Goal: Task Accomplishment & Management: Use online tool/utility

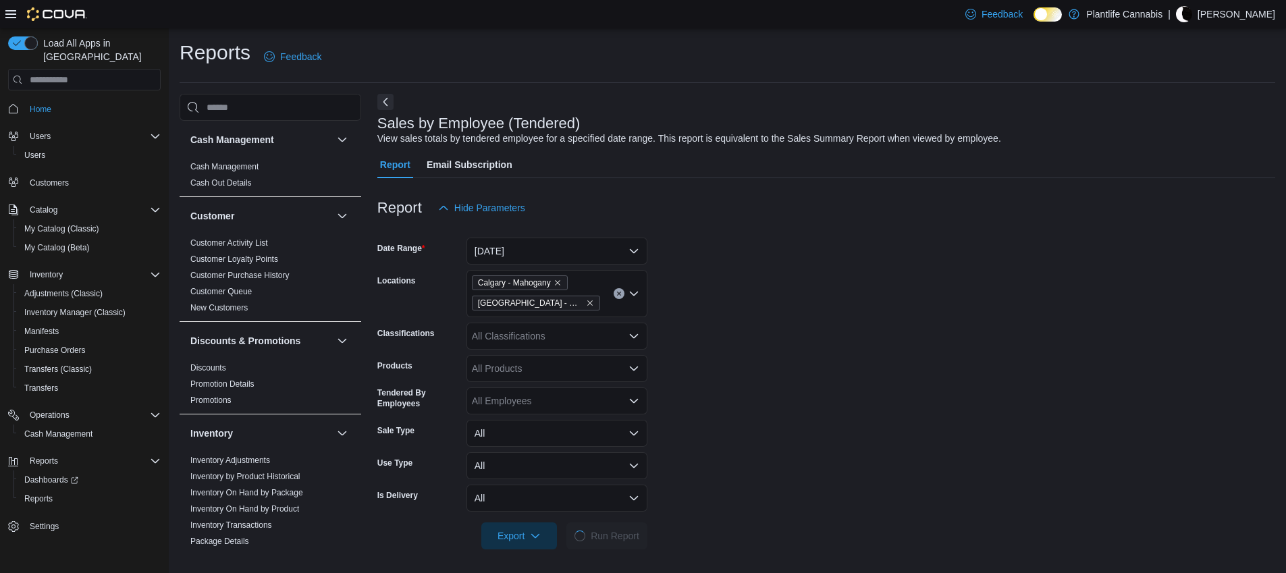
scroll to position [260, 0]
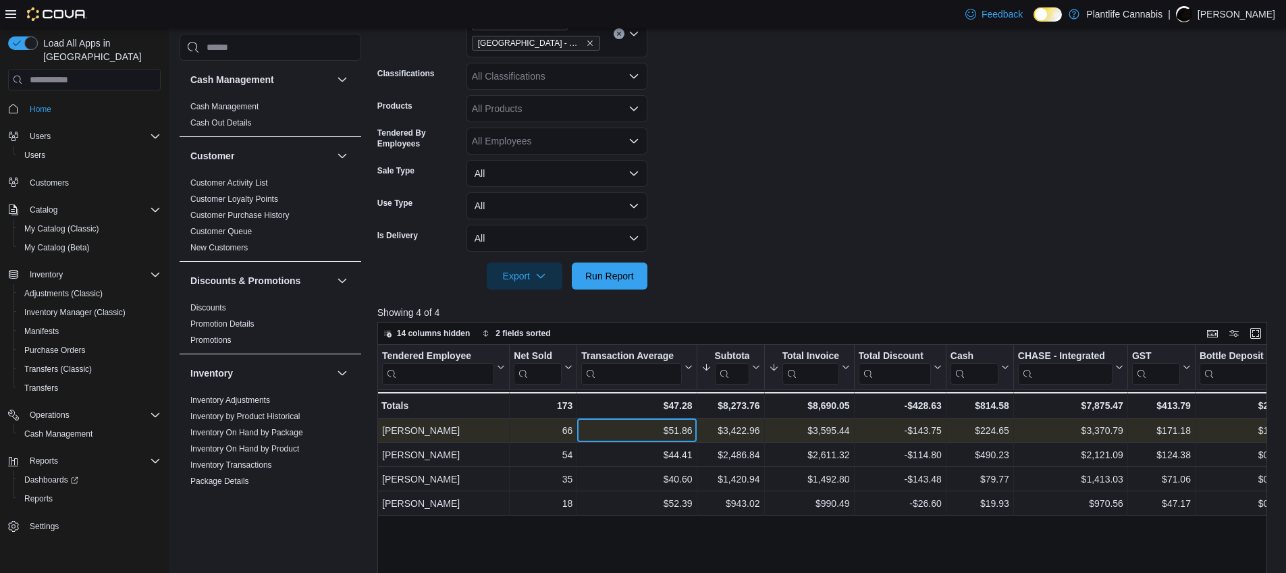
click at [672, 434] on div "$51.86" at bounding box center [636, 431] width 111 height 16
copy div "51.86"
click at [736, 421] on div "$3,422.96 - Subtotal, column 4, row 1" at bounding box center [731, 431] width 68 height 24
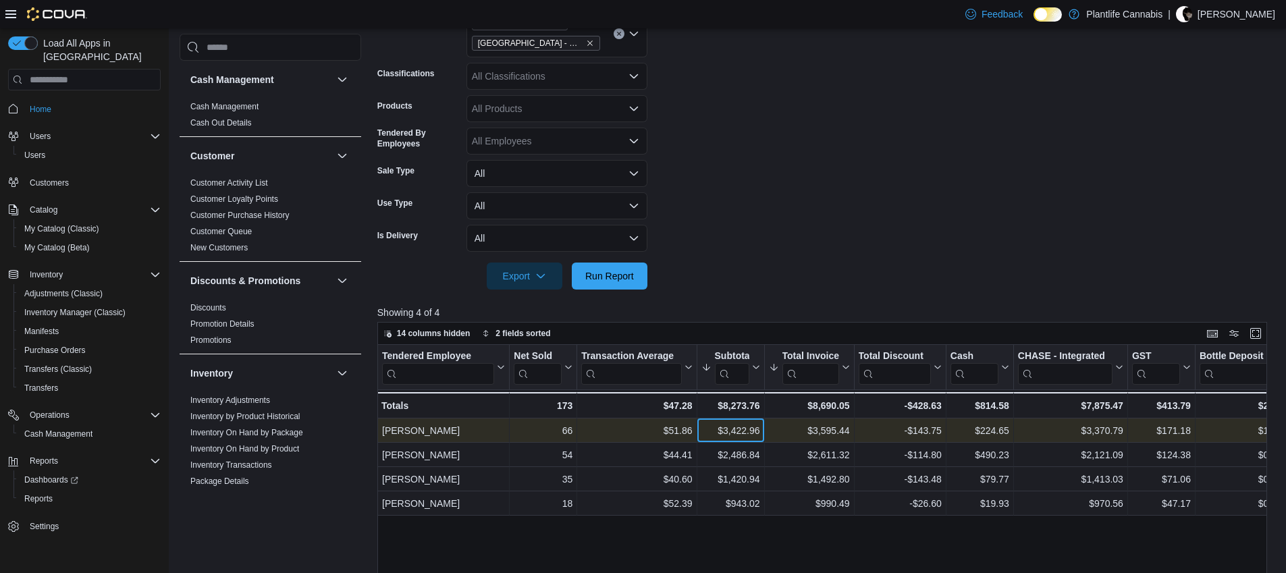
click at [741, 436] on div "$3,422.96" at bounding box center [730, 431] width 59 height 16
copy div "3,422.96"
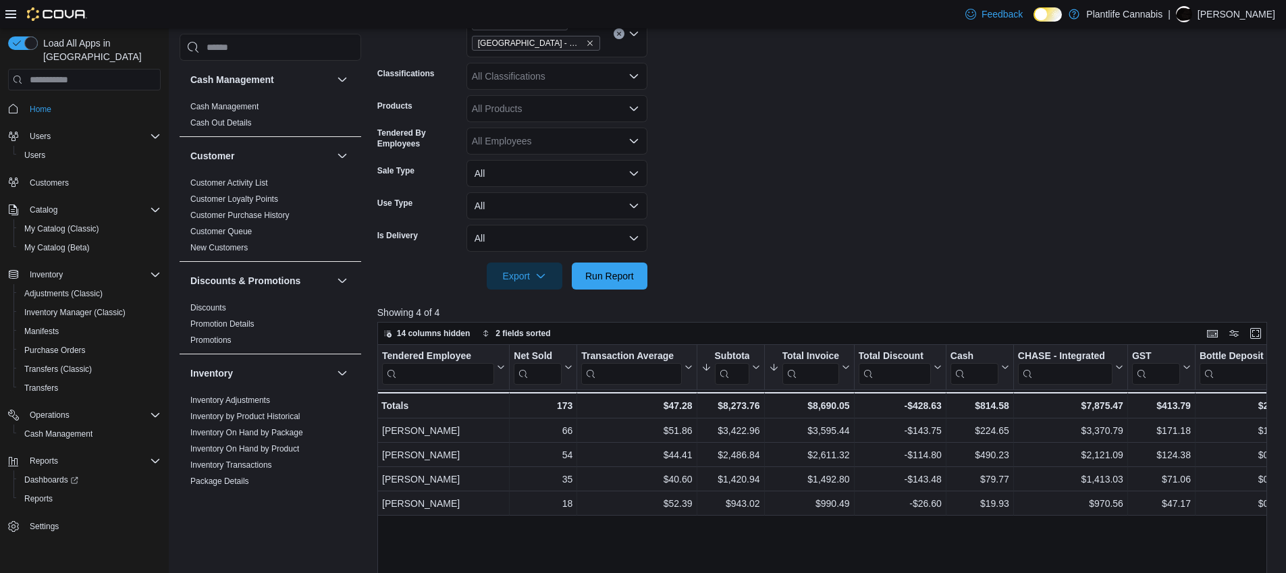
click at [530, 82] on div "All Classifications" at bounding box center [557, 76] width 181 height 27
type input "***"
click at [540, 91] on button "Accessory Group" at bounding box center [557, 100] width 181 height 20
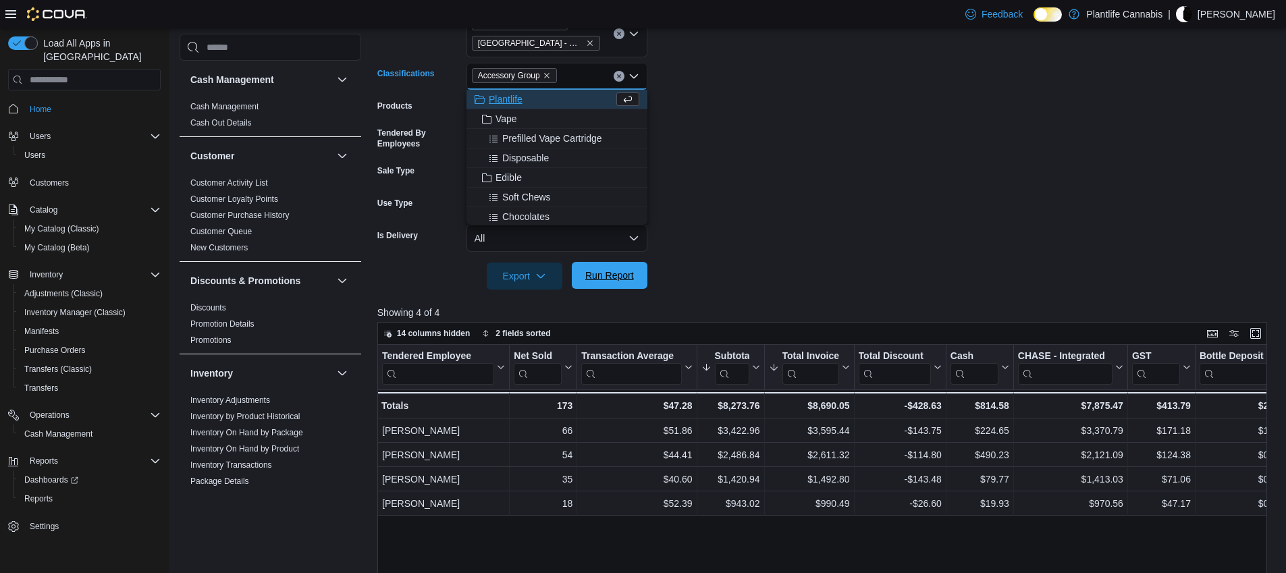
click at [606, 277] on span "Run Report" at bounding box center [609, 276] width 49 height 14
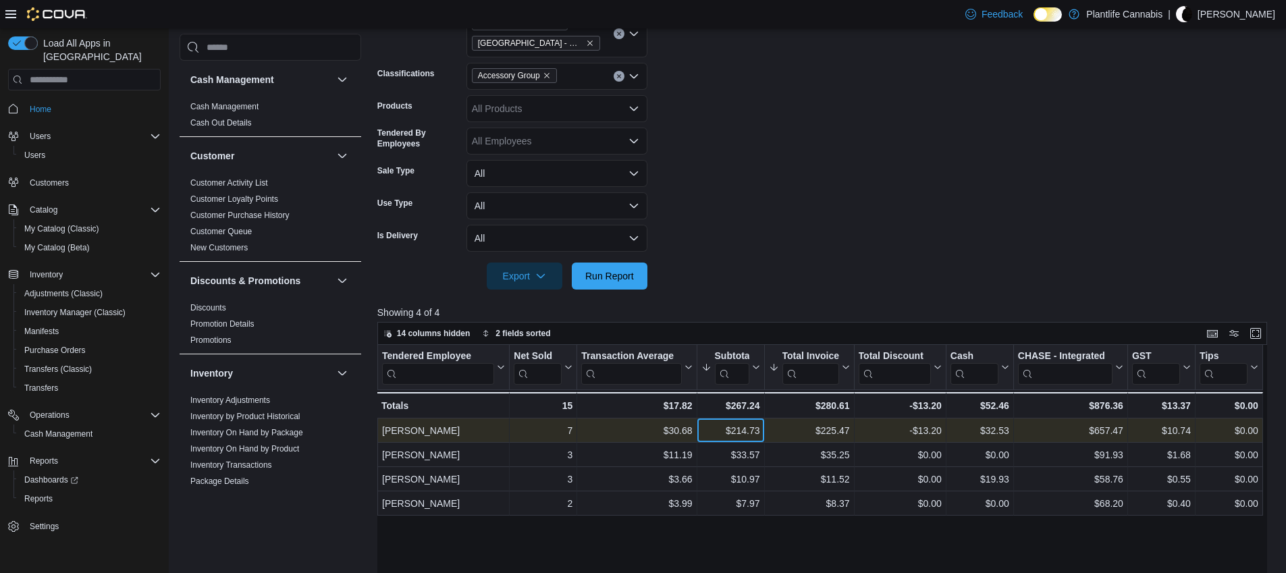
click at [739, 431] on div "$214.73" at bounding box center [730, 431] width 59 height 16
copy div "214.73"
